Goal: Transaction & Acquisition: Obtain resource

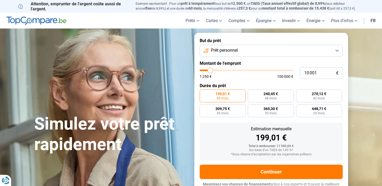
type input "9 750"
type input "9750"
type input "10 000"
type input "10000"
type input "10 250"
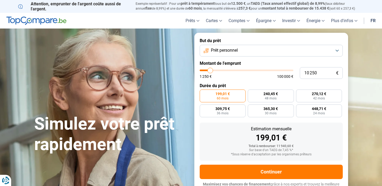
type input "10250"
type input "11 000"
type input "11000"
type input "11 500"
type input "11500"
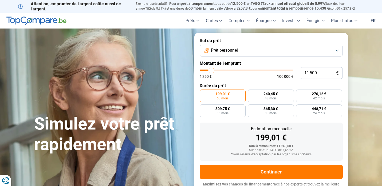
type input "12 000"
type input "12000"
type input "12 500"
type input "12500"
type input "12 750"
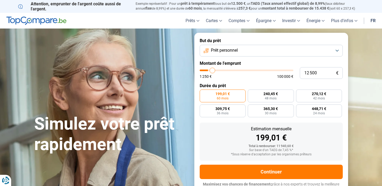
type input "12750"
type input "13 000"
type input "13000"
type input "14 000"
type input "14000"
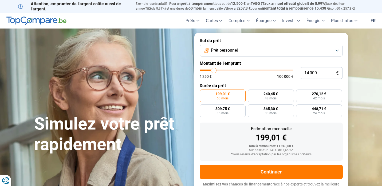
type input "15 500"
type input "15500"
type input "17 250"
type input "17250"
type input "18 500"
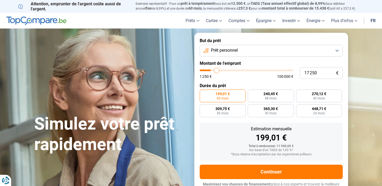
type input "18500"
type input "19 250"
type input "19250"
type input "20 000"
type input "20000"
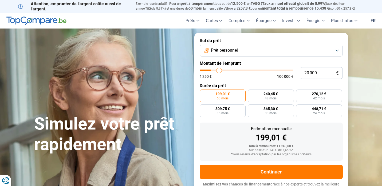
type input "20 250"
type input "20250"
type input "20 500"
type input "20500"
type input "20 750"
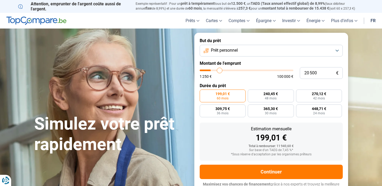
type input "20750"
type input "21 250"
type input "21250"
type input "21 750"
type input "21750"
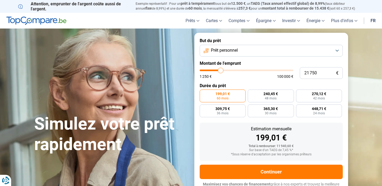
type input "21 500"
type input "21500"
type input "21 750"
type input "21750"
type input "22 000"
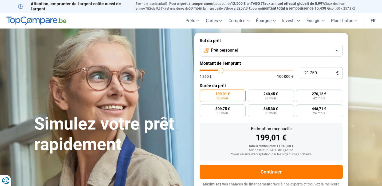
type input "22000"
type input "22 250"
type input "22250"
type input "23 000"
type input "23000"
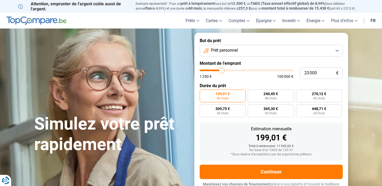
type input "24 250"
type input "24250"
type input "24 500"
type input "24500"
type input "24 250"
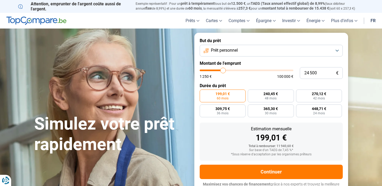
type input "24250"
type input "23 750"
type input "23750"
type input "23 500"
type input "23500"
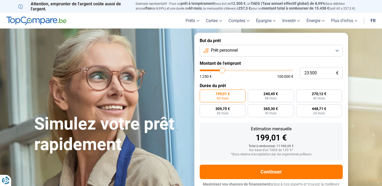
type input "23 000"
type input "23000"
type input "21 750"
type input "21750"
type input "18 500"
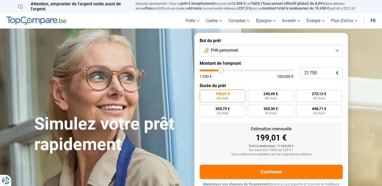
type input "18500"
type input "13 500"
type input "13500"
type input "7 500"
type input "7500"
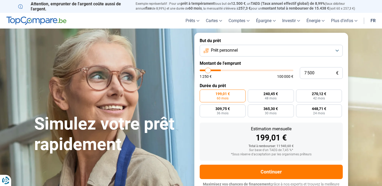
type input "1 500"
type input "1500"
type input "1 250"
drag, startPoint x: 210, startPoint y: 73, endPoint x: 169, endPoint y: 77, distance: 41.6
type input "1250"
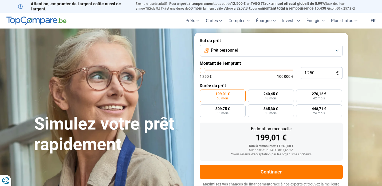
click at [169, 77] on div "Simulez votre prêt rapidement But du prêt Prêt personnel Montant de l'emprunt 1…" at bounding box center [191, 115] width 320 height 165
radio input "true"
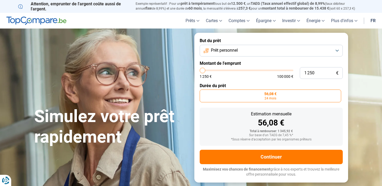
type input "1 500"
type input "1500"
type input "2 000"
type input "2000"
type input "2 250"
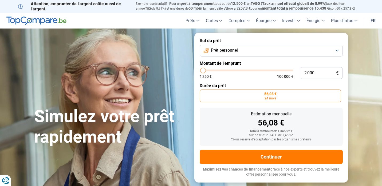
type input "2250"
type input "2 750"
type input "2750"
type input "3 000"
type input "3000"
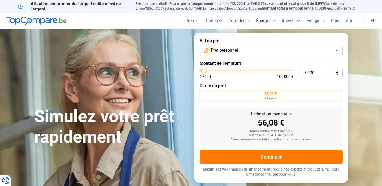
type input "3 500"
type input "3500"
type input "3 750"
type input "3750"
type input "4 250"
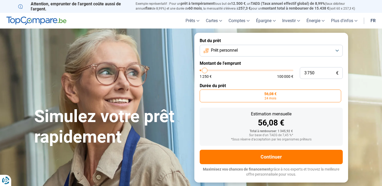
type input "4250"
type input "4 500"
type input "4500"
type input "5 000"
type input "5000"
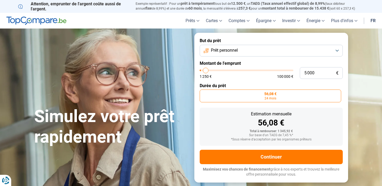
type input "5 250"
type input "5250"
type input "5 000"
type input "5000"
type input "4 500"
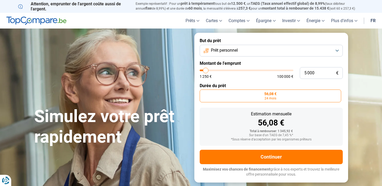
type input "4500"
type input "4 250"
type input "4250"
type input "4 000"
type input "4000"
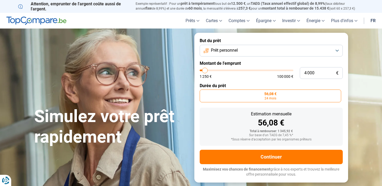
type input "3 750"
type input "3750"
type input "3 500"
type input "3500"
type input "3 000"
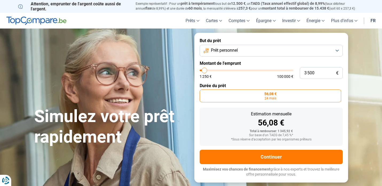
type input "3000"
type input "2 750"
type input "2750"
type input "2 500"
type input "2500"
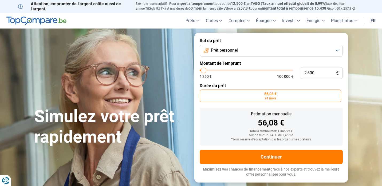
type input "2 250"
type input "2250"
type input "2 500"
type input "2500"
type input "2 750"
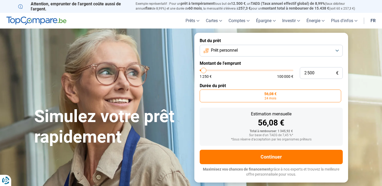
type input "2750"
type input "3 000"
type input "3000"
type input "3 500"
type input "3500"
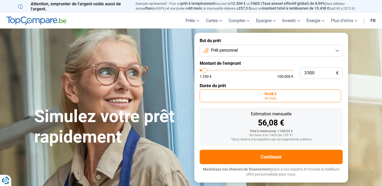
type input "3 750"
type input "3750"
type input "4 000"
type input "4000"
click at [205, 71] on input "range" at bounding box center [247, 71] width 94 height 2
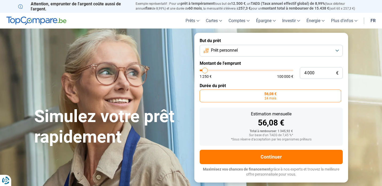
radio input "false"
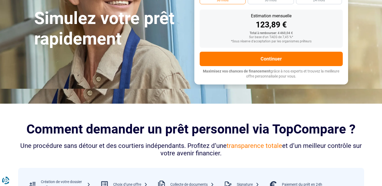
scroll to position [94, 0]
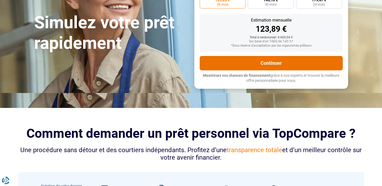
click at [264, 63] on button "Continuer" at bounding box center [271, 63] width 143 height 14
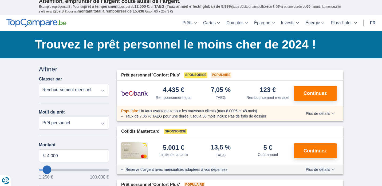
scroll to position [4, 0]
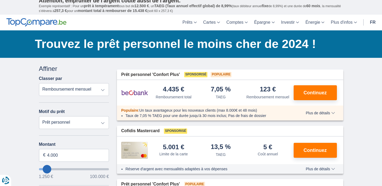
click at [331, 115] on span "Plus de détails" at bounding box center [319, 113] width 29 height 4
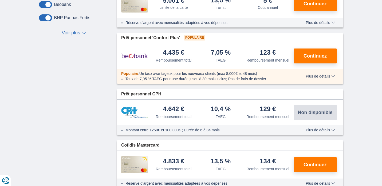
scroll to position [279, 0]
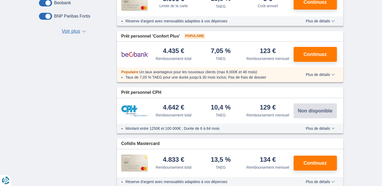
click at [318, 130] on span "Plus de détails" at bounding box center [319, 129] width 29 height 4
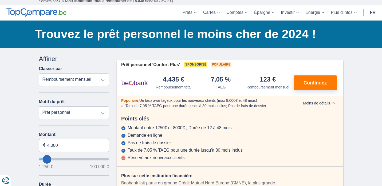
scroll to position [14, 0]
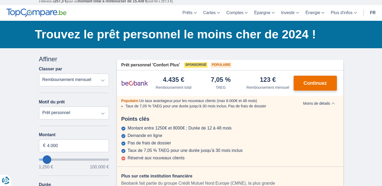
click at [318, 84] on span "Continuez" at bounding box center [314, 83] width 23 height 5
